Goal: Transaction & Acquisition: Purchase product/service

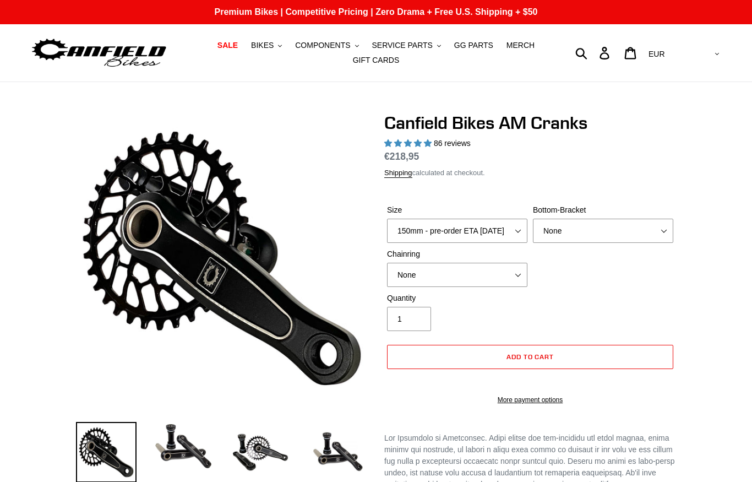
select select "highest-rating"
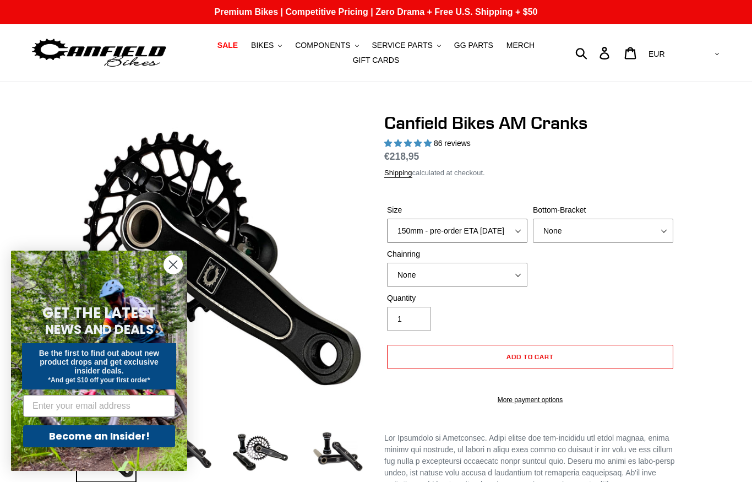
select select "155mm - pre-order ETA 9/30/25"
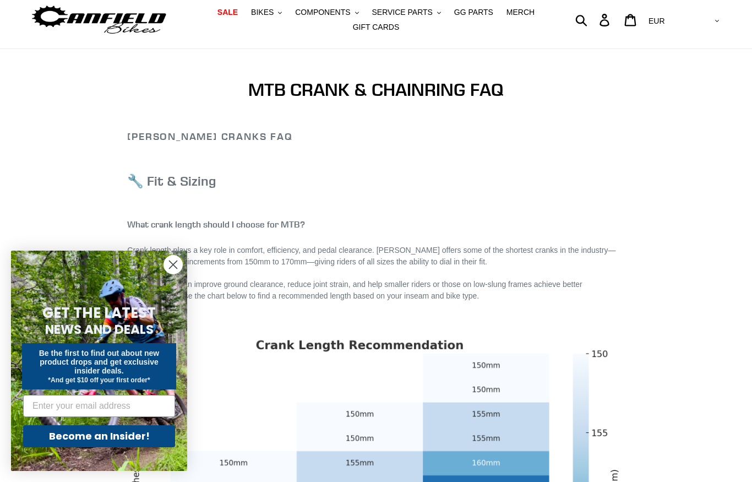
scroll to position [33, 0]
click at [173, 274] on circle "Close dialog" at bounding box center [173, 265] width 18 height 18
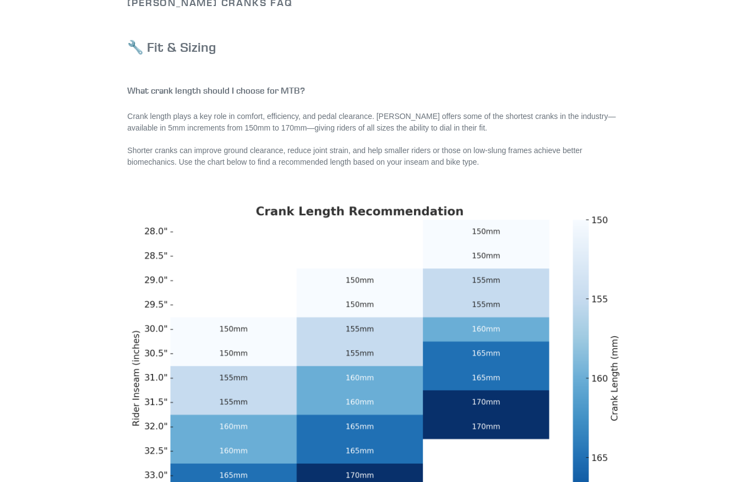
scroll to position [0, 0]
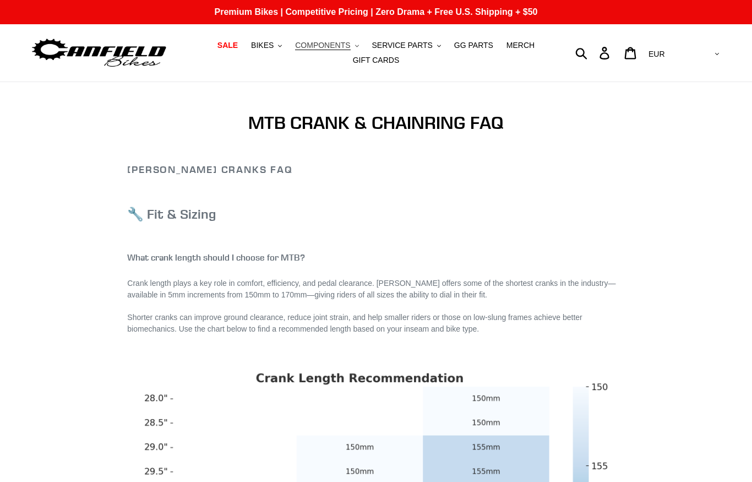
click at [344, 44] on span "COMPONENTS" at bounding box center [322, 45] width 55 height 9
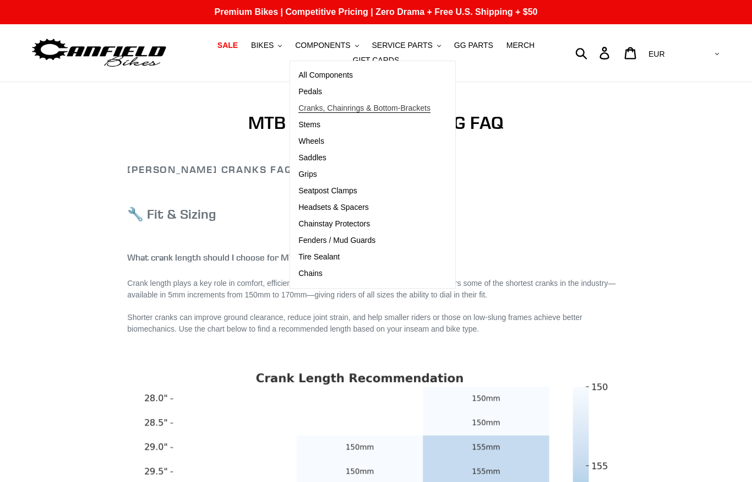
click at [338, 110] on span "Cranks, Chainrings & Bottom-Brackets" at bounding box center [364, 108] width 132 height 9
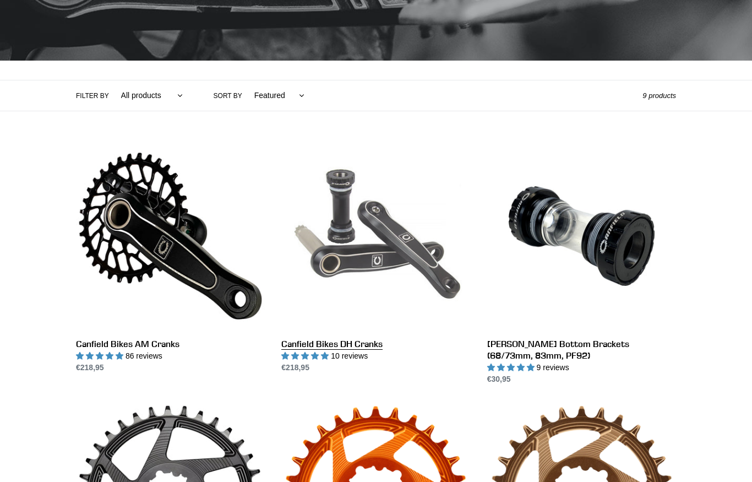
scroll to position [186, 0]
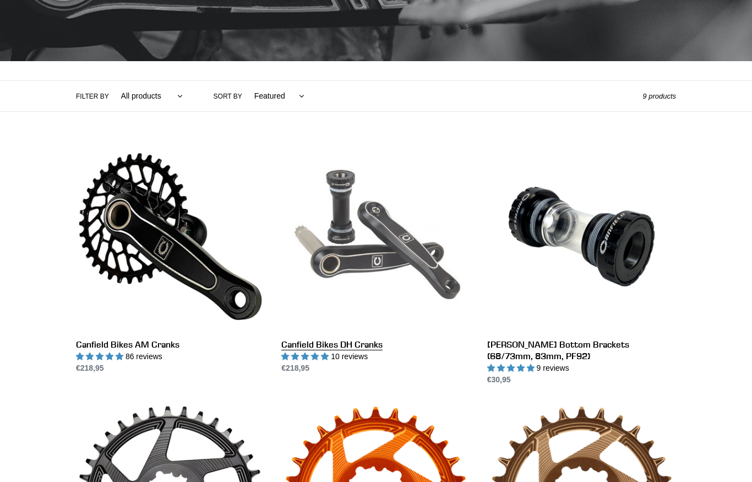
click at [346, 262] on link "Canfield Bikes DH Cranks" at bounding box center [375, 258] width 189 height 232
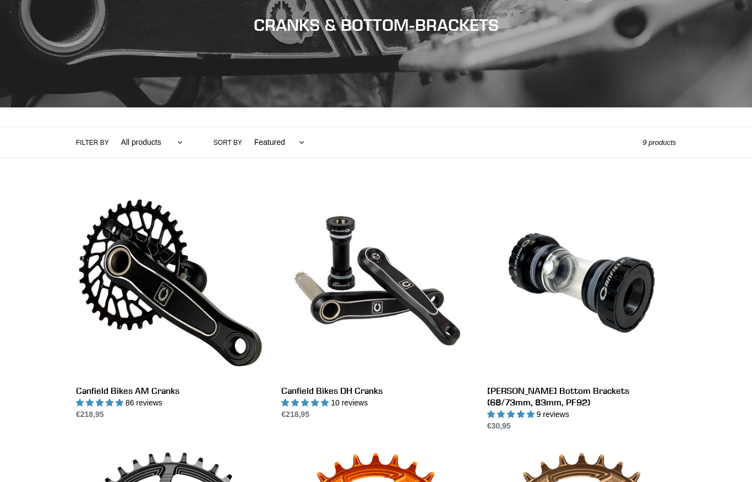
scroll to position [0, 0]
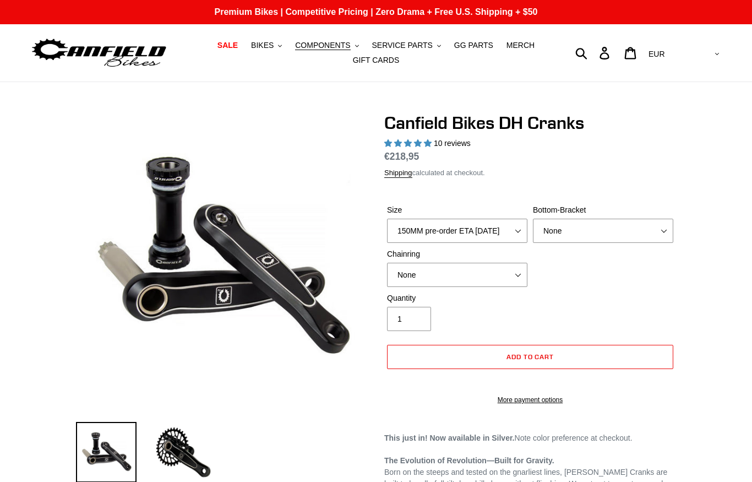
select select "highest-rating"
